Goal: Information Seeking & Learning: Learn about a topic

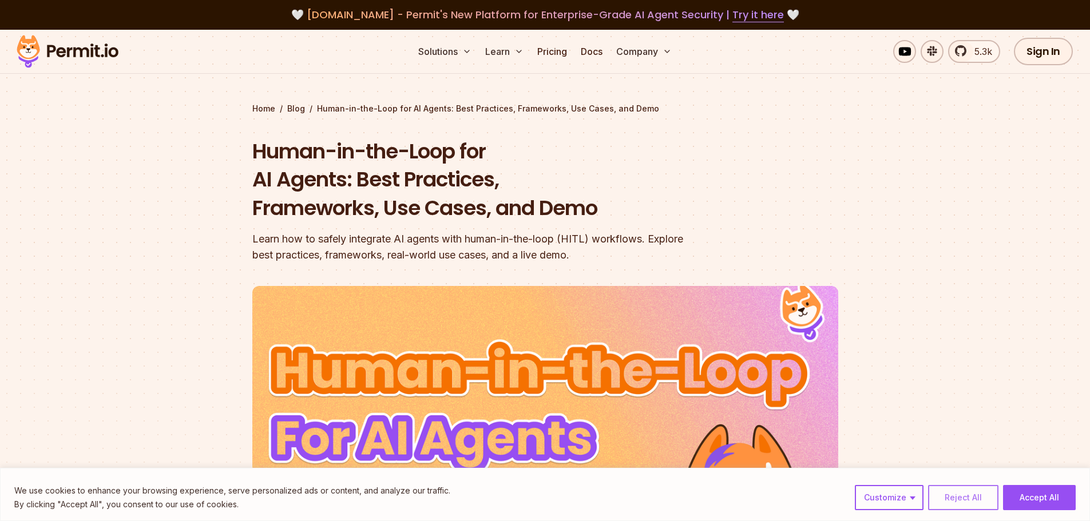
click at [942, 493] on button "Reject All" at bounding box center [963, 497] width 70 height 25
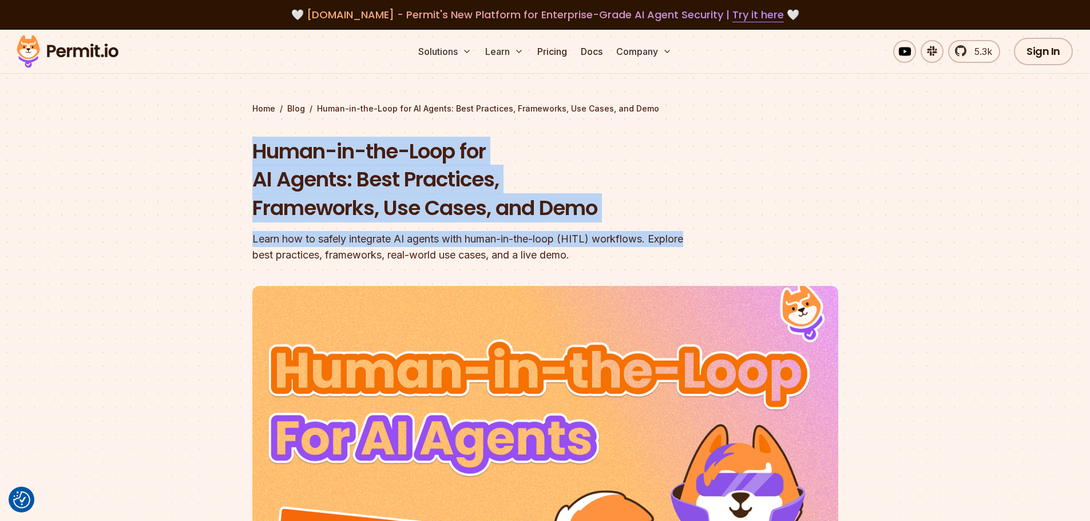
drag, startPoint x: 252, startPoint y: 149, endPoint x: 720, endPoint y: 245, distance: 477.2
click at [720, 245] on header "Human-in-the-Loop for AI Agents: Best Practices, Frameworks, Use Cases, and Dem…" at bounding box center [545, 407] width 586 height 540
click at [726, 247] on header "Human-in-the-Loop for AI Agents: Best Practices, Frameworks, Use Cases, and Dem…" at bounding box center [545, 407] width 586 height 540
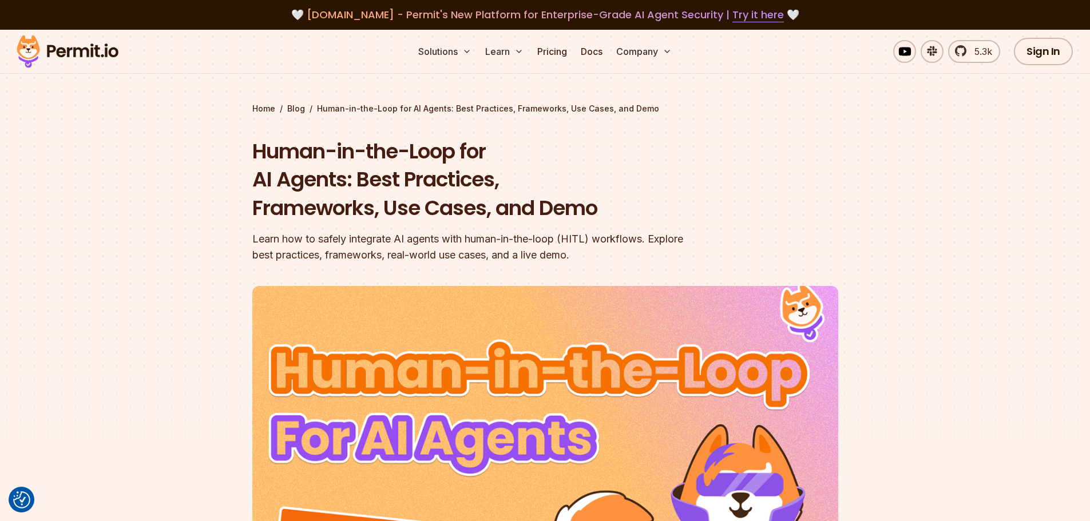
click at [610, 312] on img at bounding box center [545, 450] width 586 height 329
drag, startPoint x: 620, startPoint y: 318, endPoint x: 597, endPoint y: 316, distance: 23.5
click at [597, 316] on img at bounding box center [545, 450] width 586 height 329
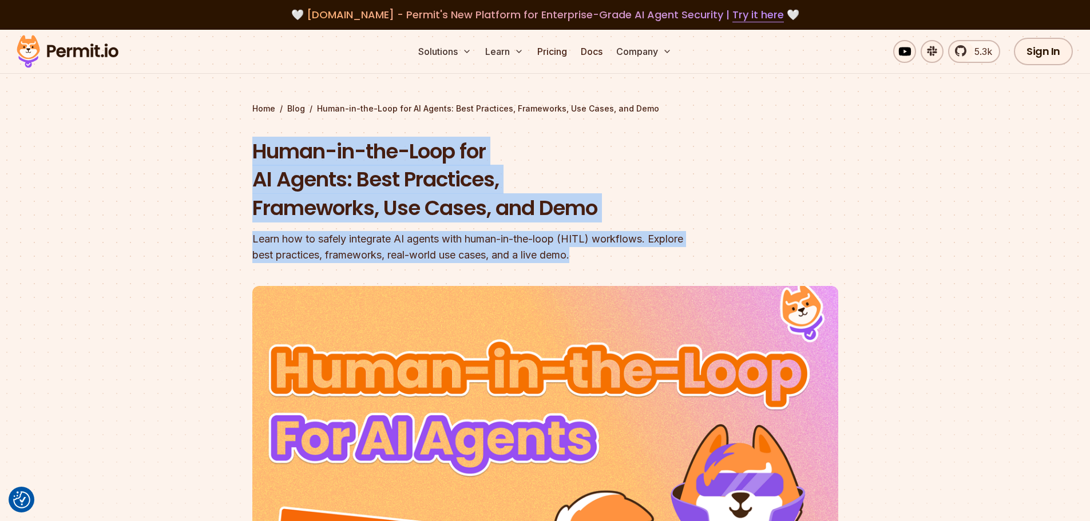
drag, startPoint x: 253, startPoint y: 150, endPoint x: 600, endPoint y: 271, distance: 367.0
click at [600, 271] on header "Human-in-the-Loop for AI Agents: Best Practices, Frameworks, Use Cases, and Dem…" at bounding box center [545, 407] width 586 height 540
click at [607, 269] on header "Human-in-the-Loop for AI Agents: Best Practices, Frameworks, Use Cases, and Dem…" at bounding box center [545, 407] width 586 height 540
